Goal: Check status: Check status

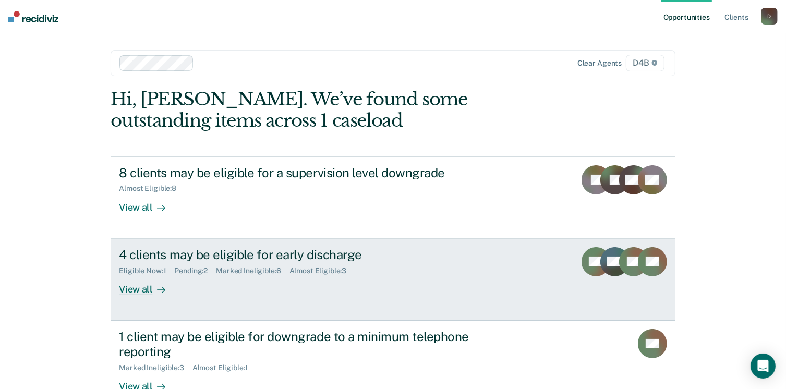
click at [135, 291] on div "View all" at bounding box center [148, 285] width 58 height 20
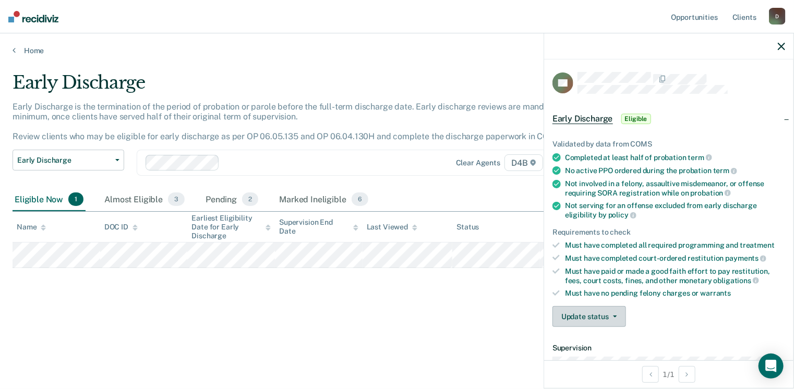
click at [576, 314] on button "Update status" at bounding box center [590, 316] width 74 height 21
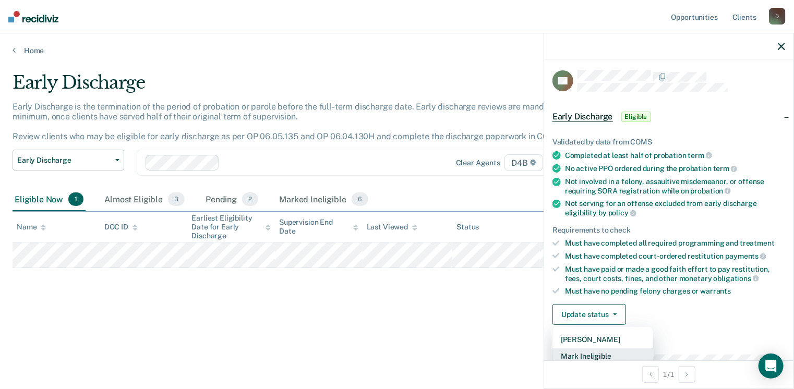
click at [586, 353] on button "Mark Ineligible" at bounding box center [603, 356] width 101 height 17
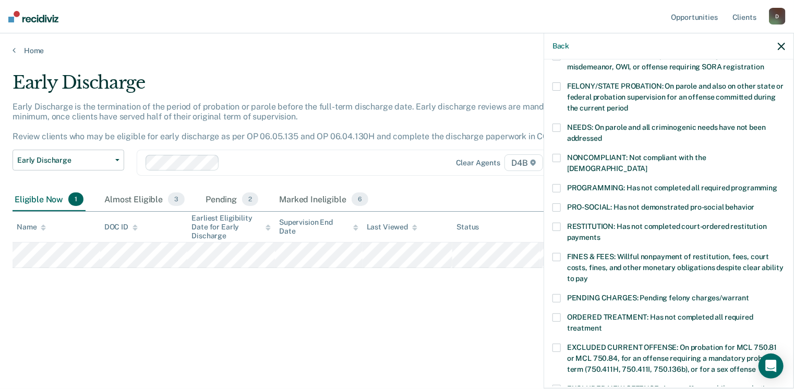
scroll to position [54, 0]
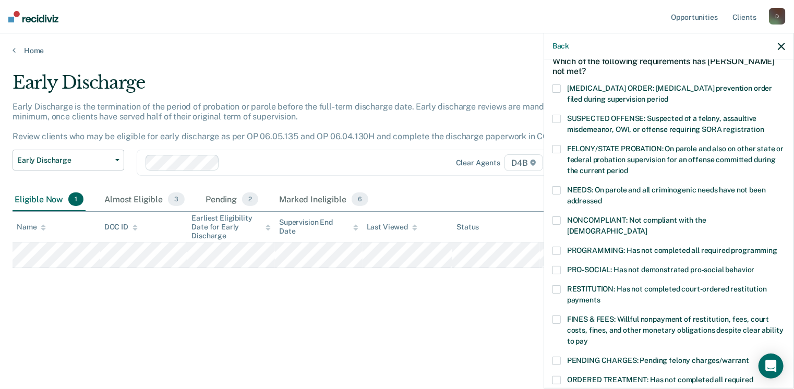
click at [557, 247] on span at bounding box center [557, 251] width 8 height 8
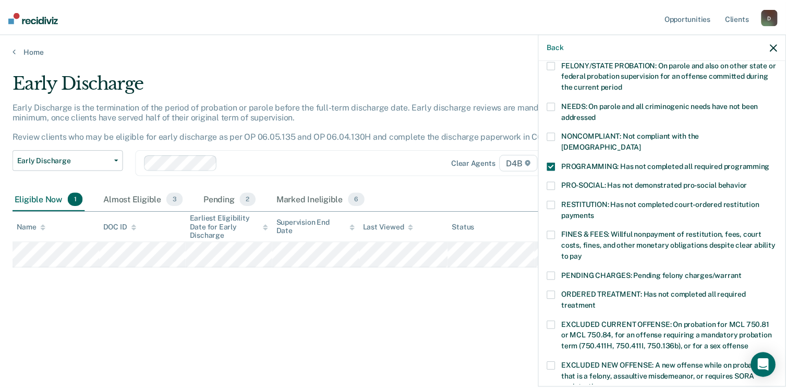
scroll to position [315, 0]
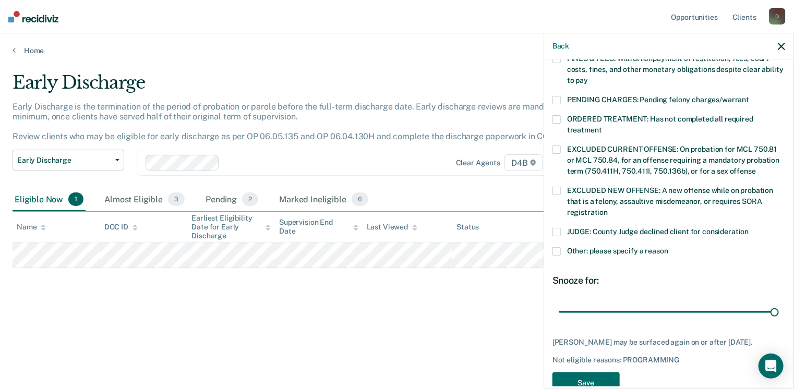
drag, startPoint x: 628, startPoint y: 295, endPoint x: 788, endPoint y: 300, distance: 159.8
type input "90"
click at [779, 303] on input "range" at bounding box center [669, 312] width 220 height 18
click at [583, 377] on button "Save" at bounding box center [586, 383] width 67 height 21
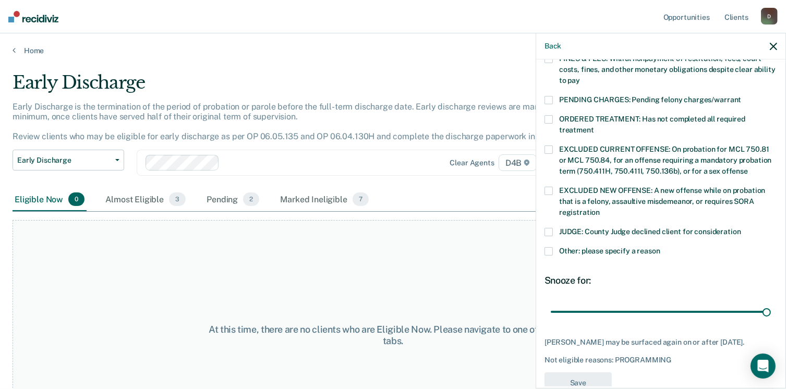
scroll to position [270, 0]
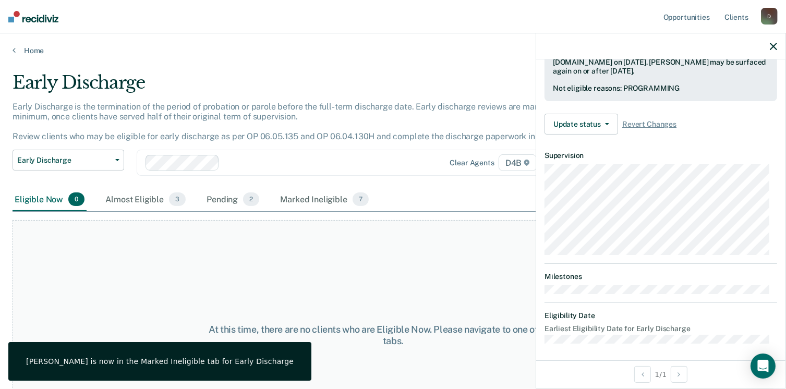
click at [11, 49] on div "Home" at bounding box center [393, 44] width 786 height 22
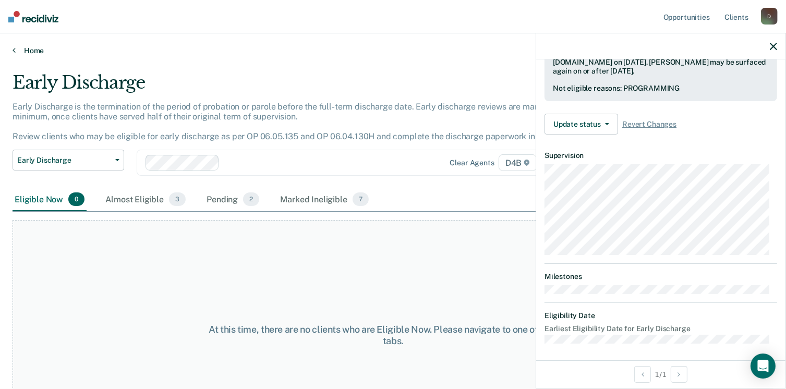
click at [16, 50] on link "Home" at bounding box center [393, 50] width 761 height 9
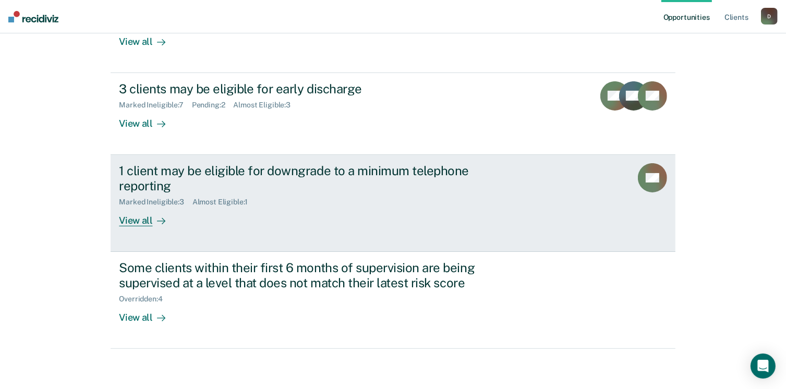
scroll to position [166, 0]
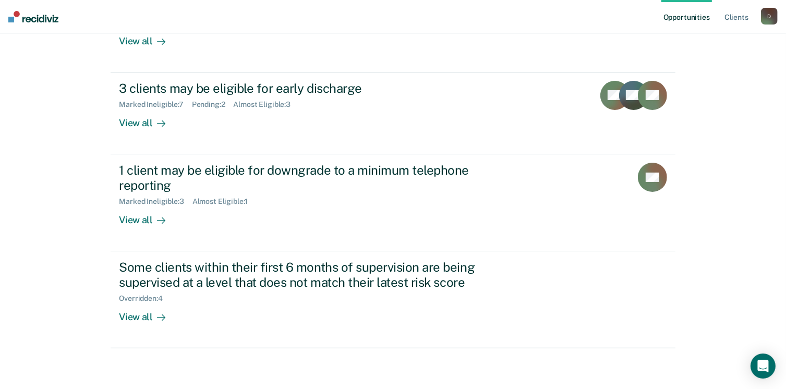
click at [772, 20] on div "D" at bounding box center [769, 16] width 17 height 17
click at [726, 66] on link "Log Out" at bounding box center [728, 68] width 84 height 9
